Goal: Complete application form: Complete application form

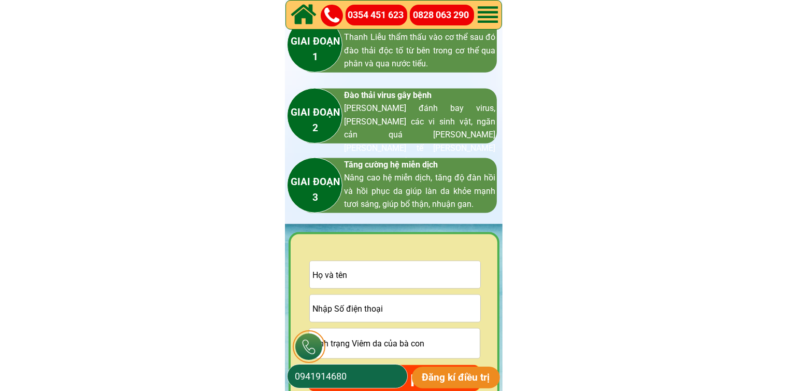
scroll to position [1607, 0]
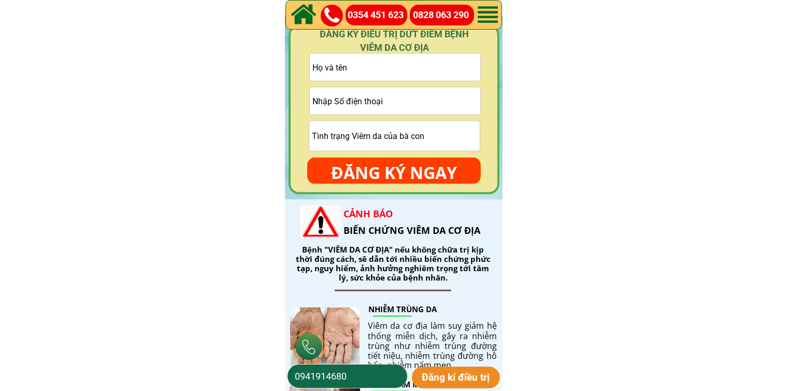
drag, startPoint x: 369, startPoint y: 110, endPoint x: 372, endPoint y: 103, distance: 7.7
click at [369, 107] on input "tel" at bounding box center [395, 101] width 171 height 27
paste input "0336305677"
type input "0336305677"
click at [354, 71] on input "text" at bounding box center [395, 67] width 171 height 27
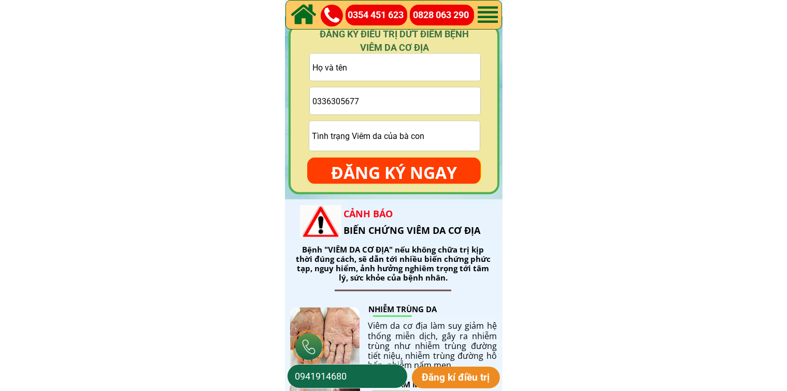
paste input "[DEMOGRAPHIC_DATA][PERSON_NAME]"
click at [368, 63] on input "[DEMOGRAPHIC_DATA][PERSON_NAME]" at bounding box center [395, 67] width 171 height 27
type input "[DEMOGRAPHIC_DATA][PERSON_NAME]"
click at [394, 161] on p "ĐĂNG KÝ NGAY" at bounding box center [394, 173] width 174 height 30
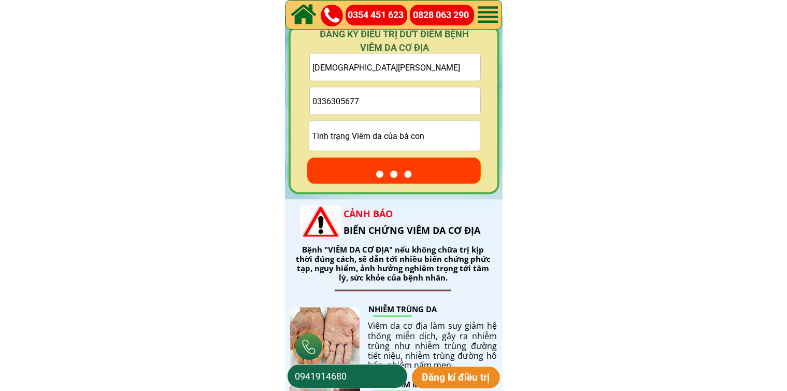
click at [394, 170] on p "● ● ●" at bounding box center [394, 173] width 174 height 30
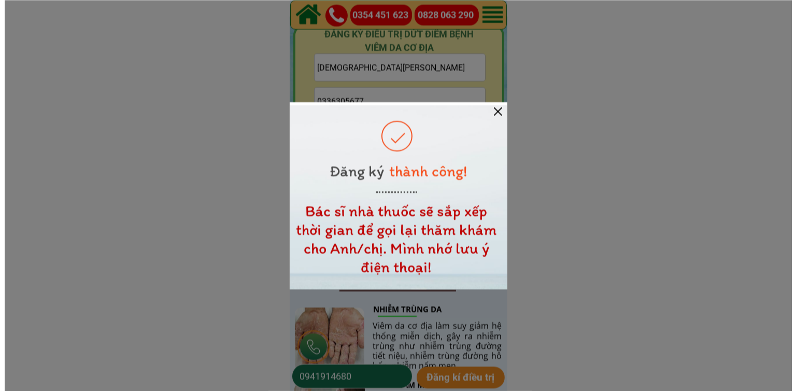
scroll to position [0, 0]
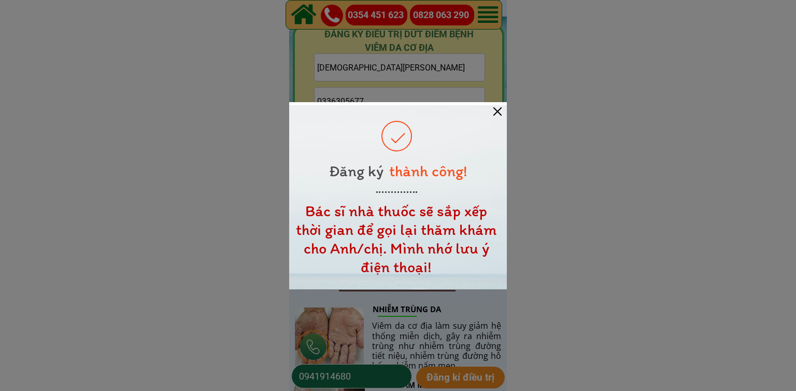
click at [499, 113] on div at bounding box center [497, 111] width 8 height 8
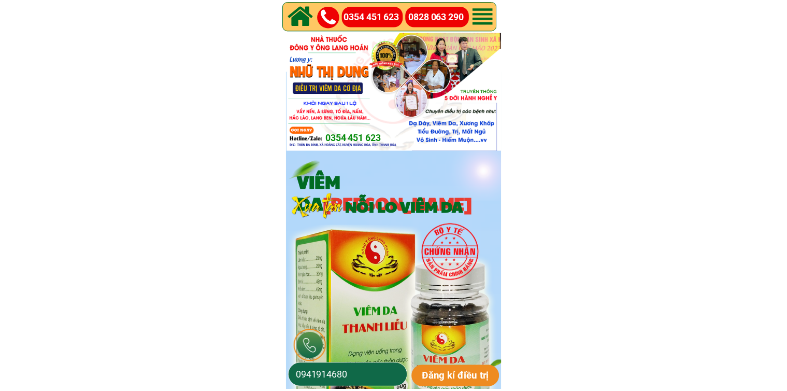
scroll to position [1607, 0]
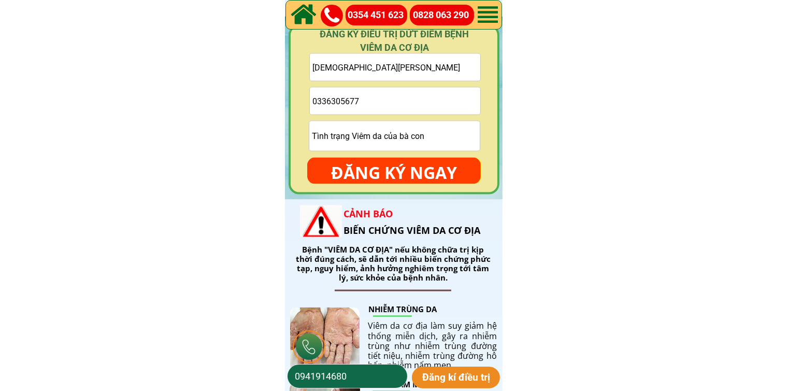
click at [383, 94] on input "0336305677" at bounding box center [395, 101] width 171 height 27
paste input "0827349407"
type input "0827349407"
click at [427, 65] on input "text" at bounding box center [395, 67] width 171 height 27
paste input "Van Co [PERSON_NAME]"
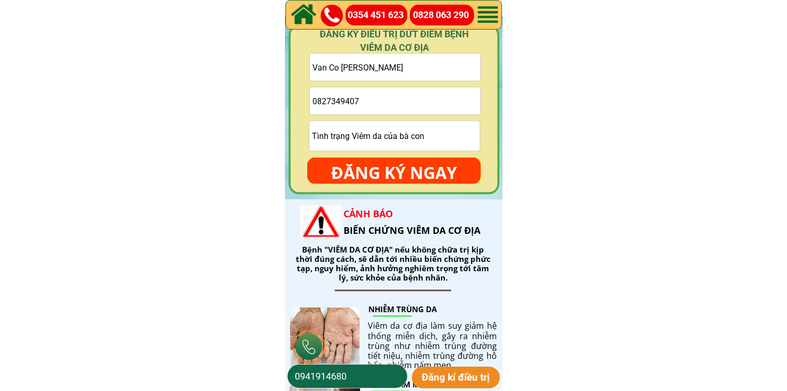
type input "Van Co [PERSON_NAME]"
click at [417, 161] on p "ĐĂNG KÝ NGAY" at bounding box center [394, 173] width 174 height 30
click at [323, 104] on input "0827349407" at bounding box center [395, 101] width 171 height 27
click at [333, 101] on input "0827349407" at bounding box center [395, 101] width 171 height 27
click at [342, 98] on input "0827349407" at bounding box center [395, 101] width 171 height 27
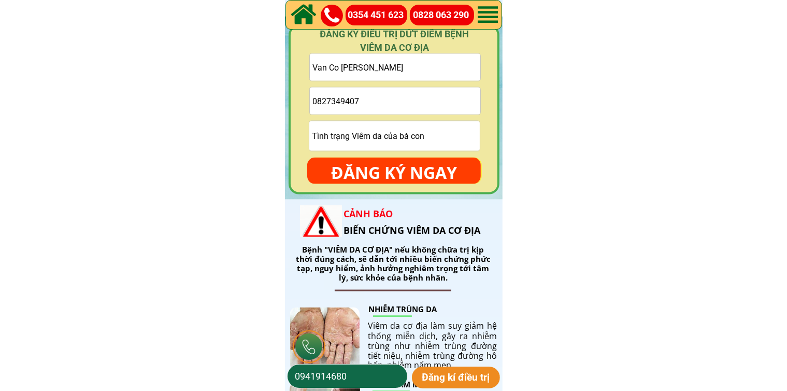
click at [350, 100] on input "0827349407" at bounding box center [395, 101] width 171 height 27
click at [366, 100] on input "0827349407" at bounding box center [395, 101] width 171 height 27
click at [314, 105] on input "0827349407" at bounding box center [395, 101] width 171 height 27
type input "0827349407"
click at [374, 160] on p "ĐĂNG KÝ NGAY" at bounding box center [394, 173] width 174 height 30
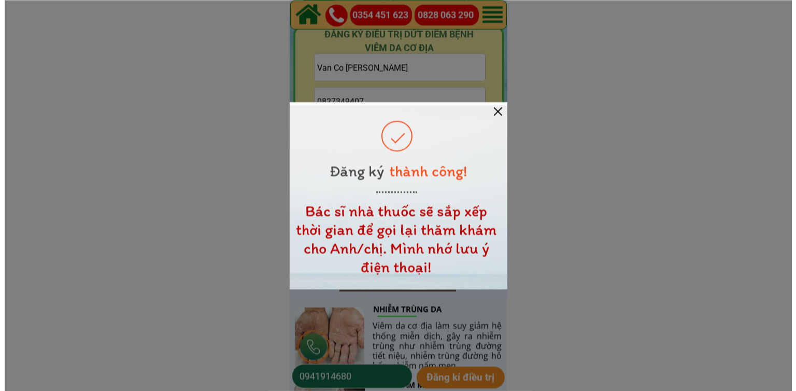
scroll to position [0, 0]
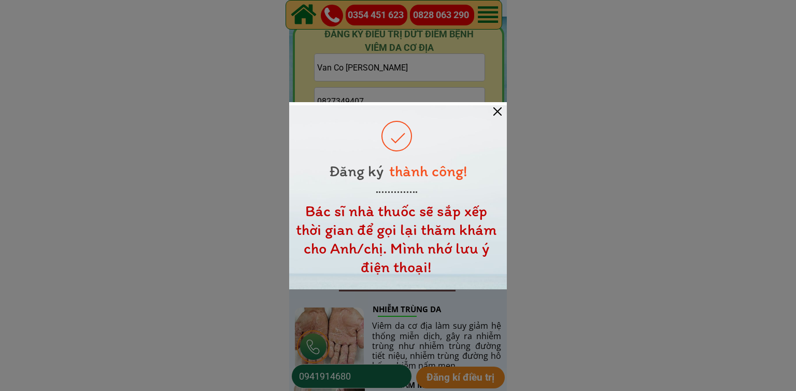
click at [494, 115] on div at bounding box center [497, 111] width 8 height 8
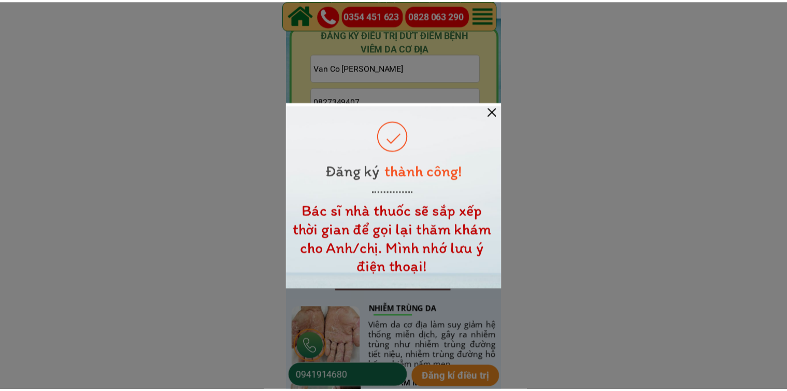
scroll to position [1607, 0]
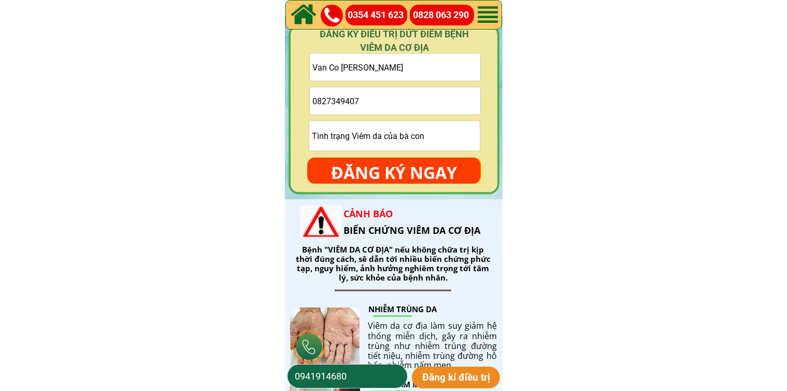
click at [412, 61] on input "Van Co [PERSON_NAME]" at bounding box center [395, 67] width 171 height 27
paste input "0866808845"
type input "0866808845"
click at [399, 103] on input "0827349407" at bounding box center [395, 101] width 171 height 27
paste input "0866808845"
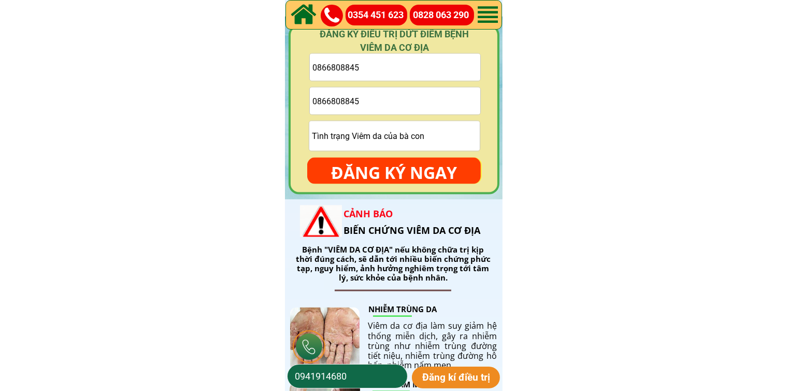
type input "0866808845"
click at [400, 61] on input "0866808845" at bounding box center [395, 67] width 171 height 27
paste input "[PERSON_NAME]"
type input "[PERSON_NAME]"
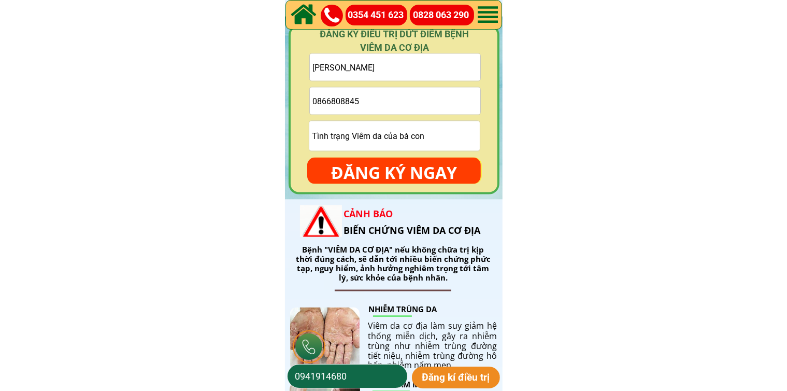
click at [397, 158] on div "ĐĂNG KÝ NGAY" at bounding box center [394, 171] width 174 height 26
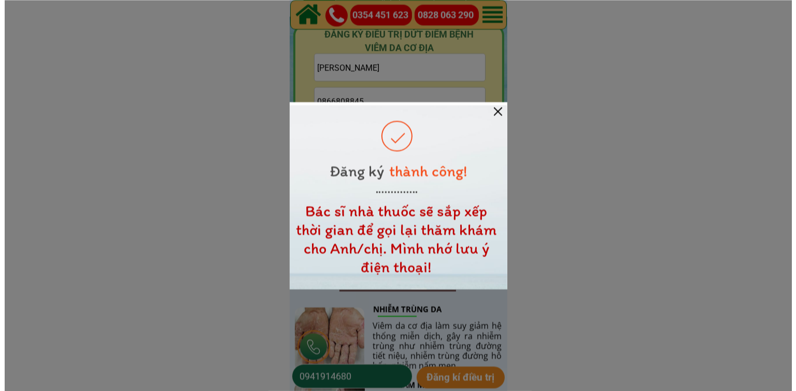
scroll to position [0, 0]
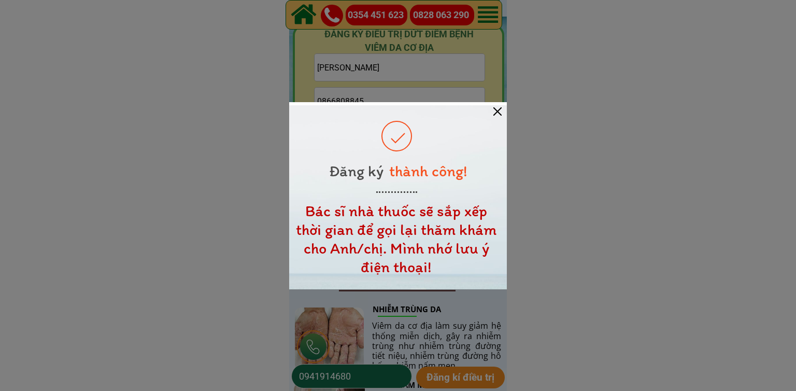
drag, startPoint x: 498, startPoint y: 110, endPoint x: 440, endPoint y: 112, distance: 57.5
click at [497, 111] on div at bounding box center [497, 111] width 8 height 8
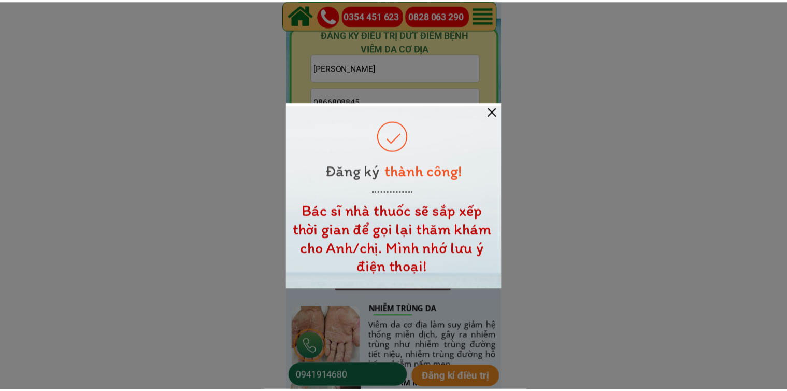
scroll to position [1607, 0]
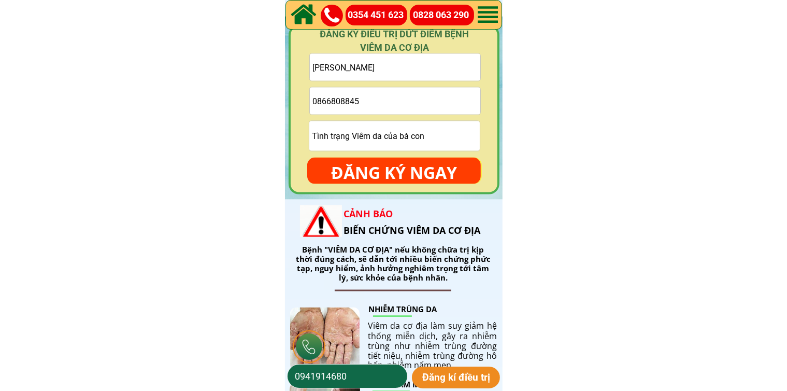
click at [421, 108] on input "0866808845" at bounding box center [395, 101] width 171 height 27
paste input "0988869026"
type input "0988869026"
click at [439, 73] on input "text" at bounding box center [395, 67] width 171 height 27
paste input "Hùng Phi"
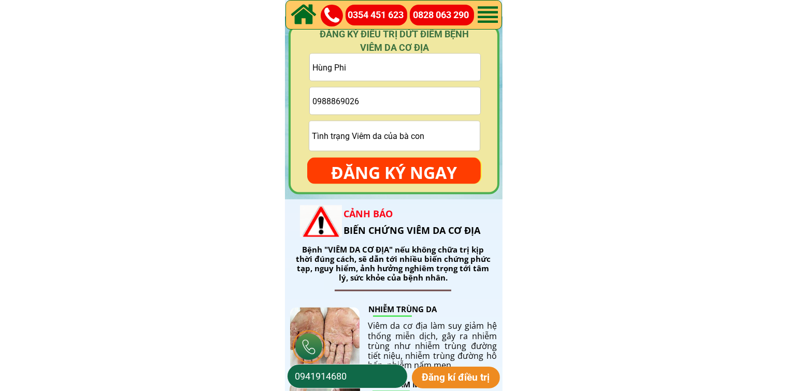
type input "Hùng Phi"
click at [425, 150] on input "text" at bounding box center [394, 136] width 171 height 30
click at [425, 174] on p "ĐĂNG KÝ NGAY" at bounding box center [394, 173] width 174 height 30
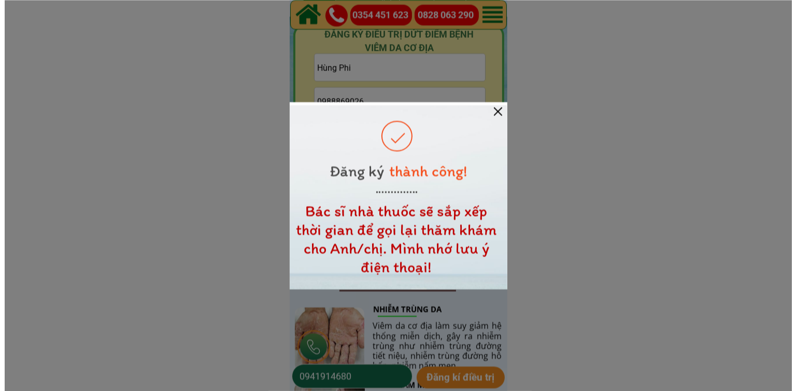
scroll to position [0, 0]
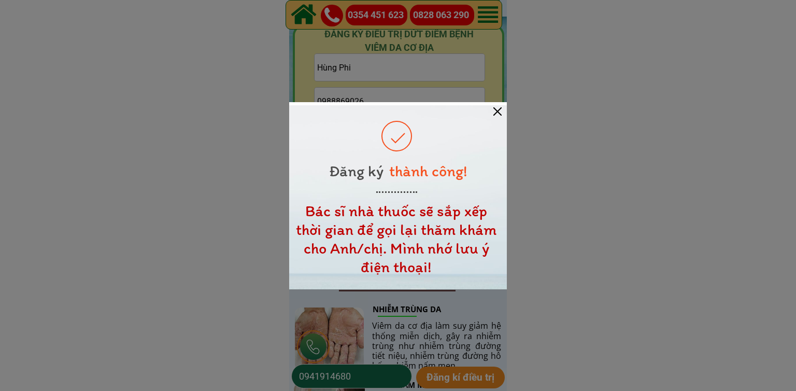
click at [496, 112] on div at bounding box center [497, 111] width 8 height 8
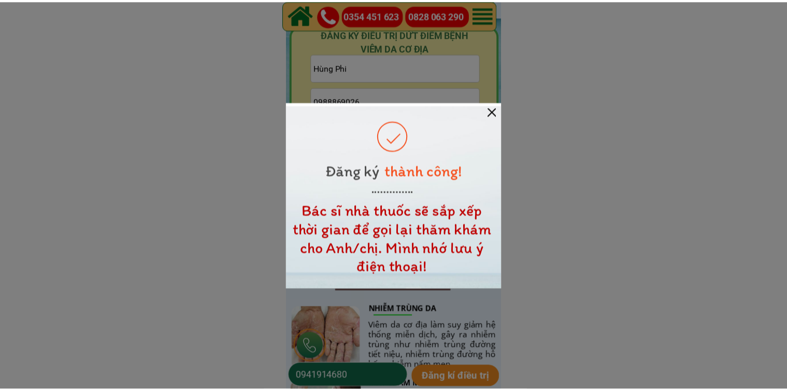
scroll to position [1607, 0]
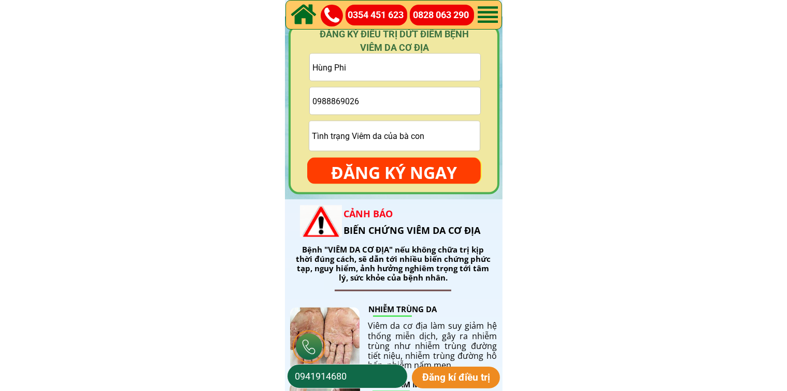
click at [445, 90] on input "0988869026" at bounding box center [395, 101] width 171 height 27
paste input "0979125660"
type input "0979125660"
drag, startPoint x: 441, startPoint y: 81, endPoint x: 441, endPoint y: 75, distance: 6.2
click at [441, 77] on form "Hùng Phi 0979125660 ĐĂNG KÝ NGAY" at bounding box center [394, 118] width 174 height 131
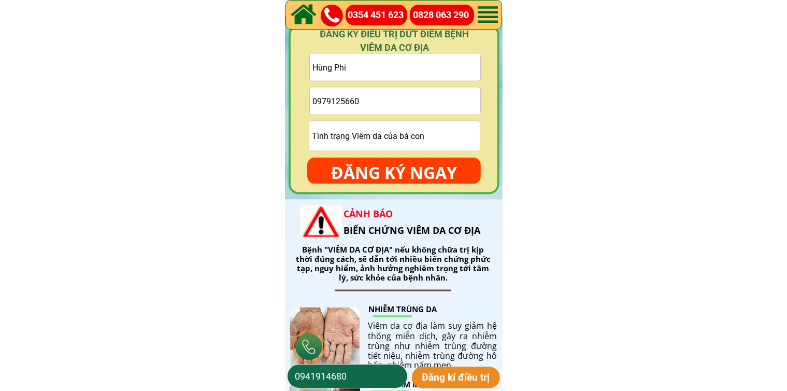
click at [440, 71] on input "Hùng Phi" at bounding box center [395, 67] width 171 height 27
paste input "[PERSON_NAME]"
type input "[PERSON_NAME]"
click at [425, 167] on p "ĐĂNG KÝ NGAY" at bounding box center [394, 173] width 174 height 30
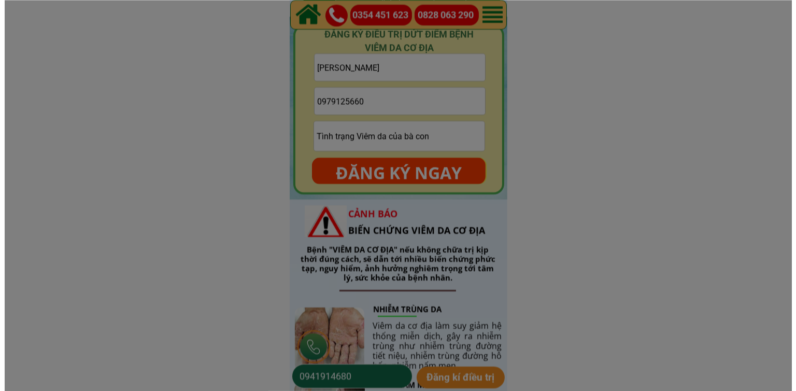
scroll to position [0, 0]
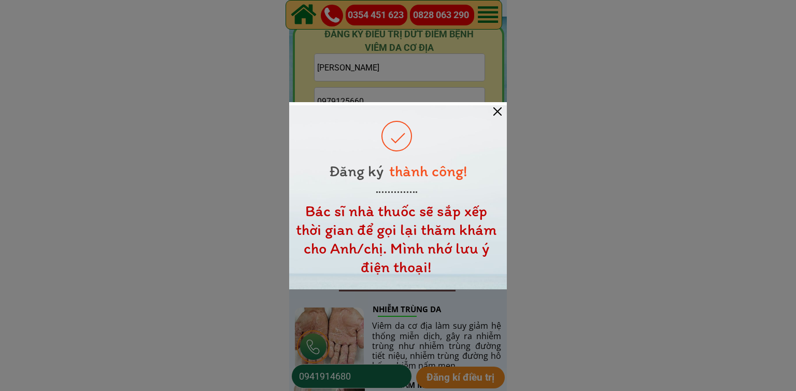
click at [499, 110] on div at bounding box center [497, 111] width 8 height 8
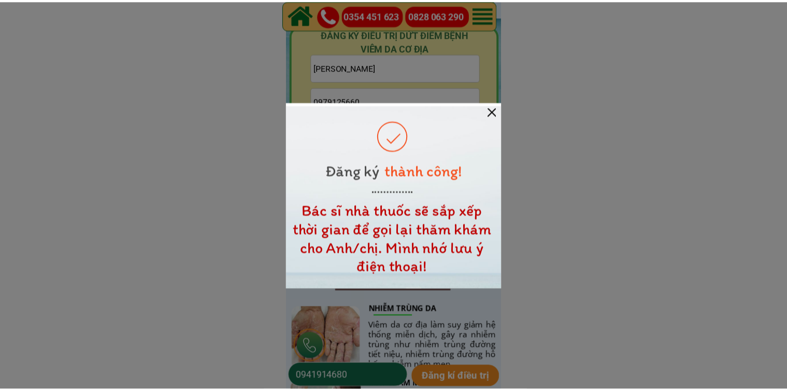
scroll to position [1607, 0]
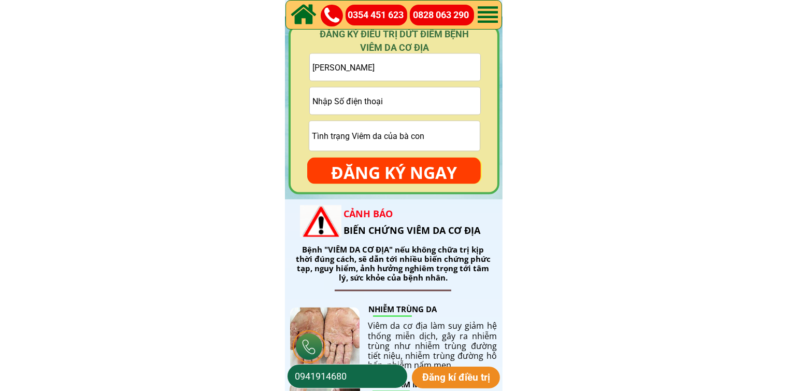
click at [435, 106] on input "tel" at bounding box center [395, 101] width 171 height 27
paste input "BAncho1losodienthoai0385799270"
drag, startPoint x: 395, startPoint y: 101, endPoint x: 290, endPoint y: 99, distance: 105.2
click at [290, 99] on div "ĐĂNG KÝ ĐIỀU TRỊ DỨT ĐIỂM BỆNH VIÊM DA CƠ ĐỊA [PERSON_NAME] BAncho1losodienthoa…" at bounding box center [394, 110] width 211 height 170
type input "0385799270"
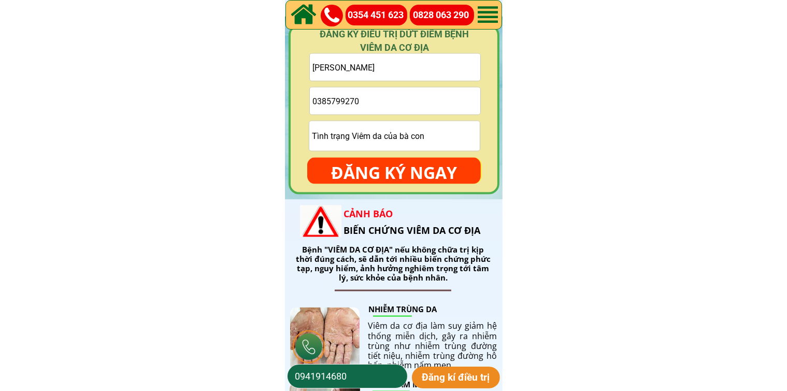
click at [333, 69] on input "[PERSON_NAME]" at bounding box center [395, 67] width 171 height 27
click at [408, 65] on input "text" at bounding box center [395, 67] width 171 height 27
paste input "Long Dang"
type input "Long Dang"
drag, startPoint x: 392, startPoint y: 168, endPoint x: 387, endPoint y: 166, distance: 5.8
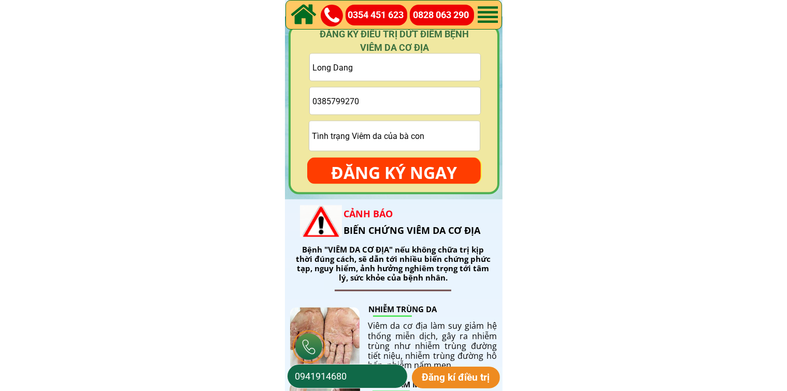
click at [392, 169] on p "ĐĂNG KÝ NGAY" at bounding box center [394, 173] width 174 height 30
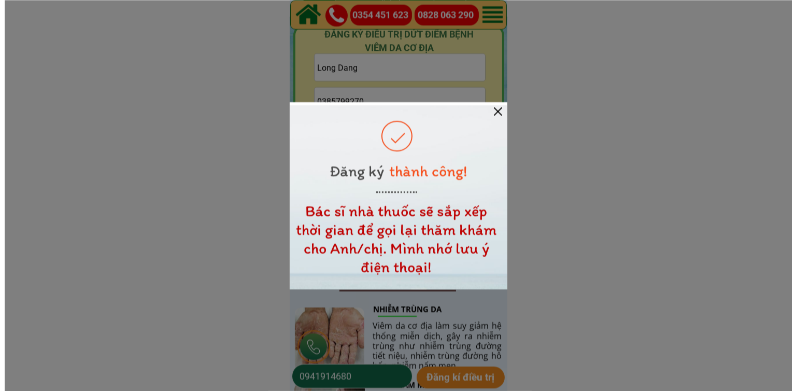
scroll to position [0, 0]
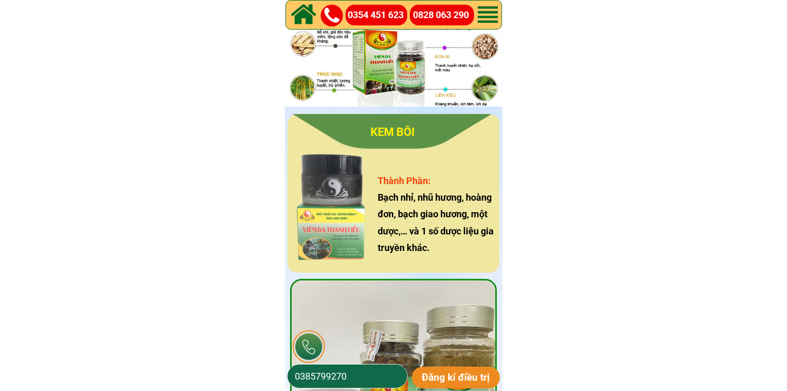
scroll to position [1607, 0]
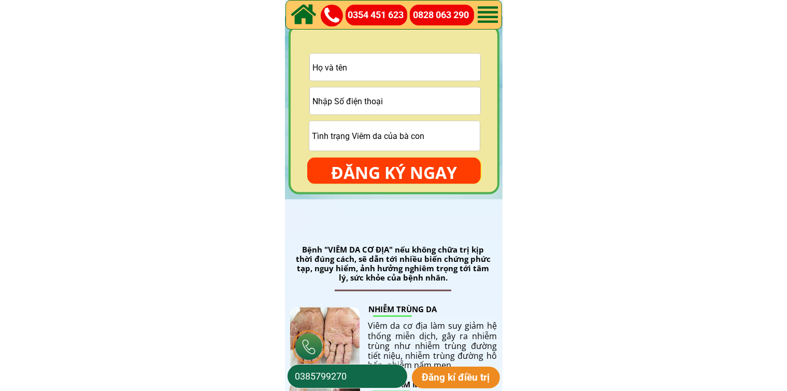
click at [402, 100] on input "tel" at bounding box center [395, 101] width 171 height 27
paste input "0984011934"
type input "0984011934"
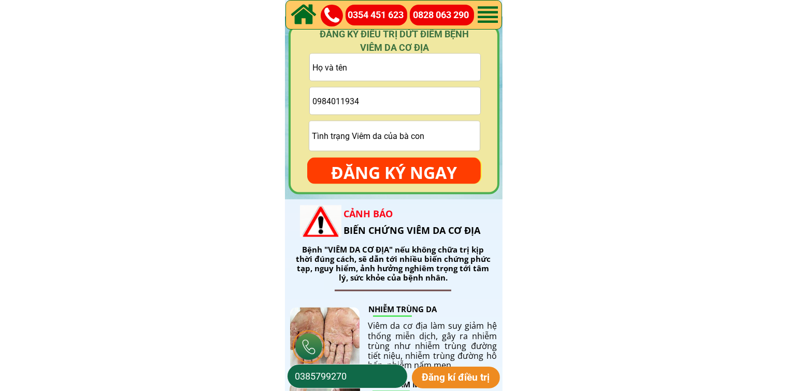
click at [405, 76] on input "text" at bounding box center [395, 67] width 171 height 27
paste input "Bui Thọ"
type input "Bui Thọ"
click at [382, 140] on input "text" at bounding box center [394, 136] width 171 height 30
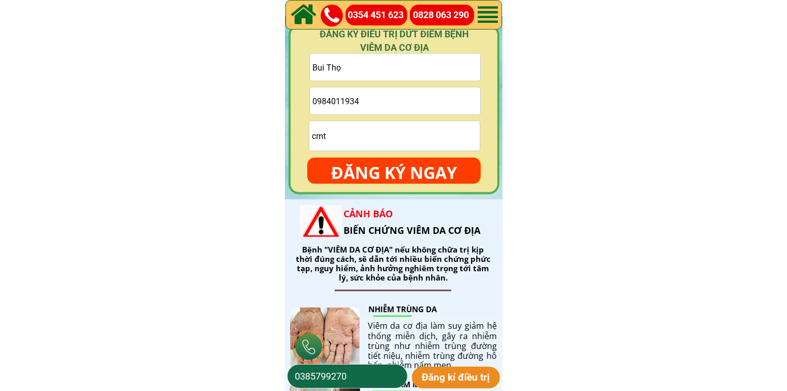
type input "cmt"
click at [392, 162] on form "Bui Thọ 0984011934 cmt ĐĂNG KÝ NGAY" at bounding box center [394, 118] width 174 height 131
click at [392, 166] on p "ĐĂNG KÝ NGAY" at bounding box center [394, 173] width 174 height 30
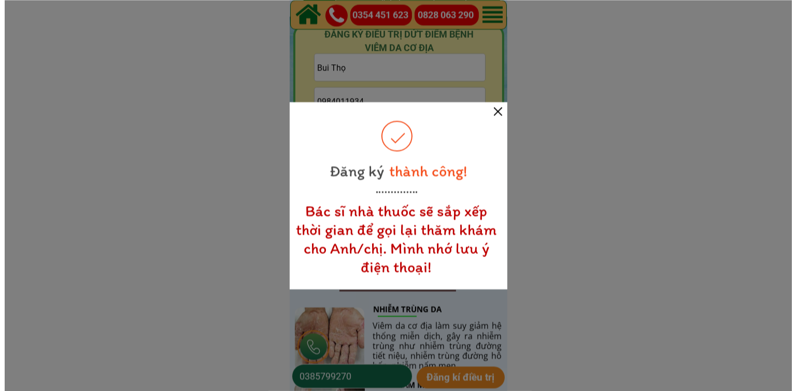
scroll to position [0, 0]
